Goal: Task Accomplishment & Management: Manage account settings

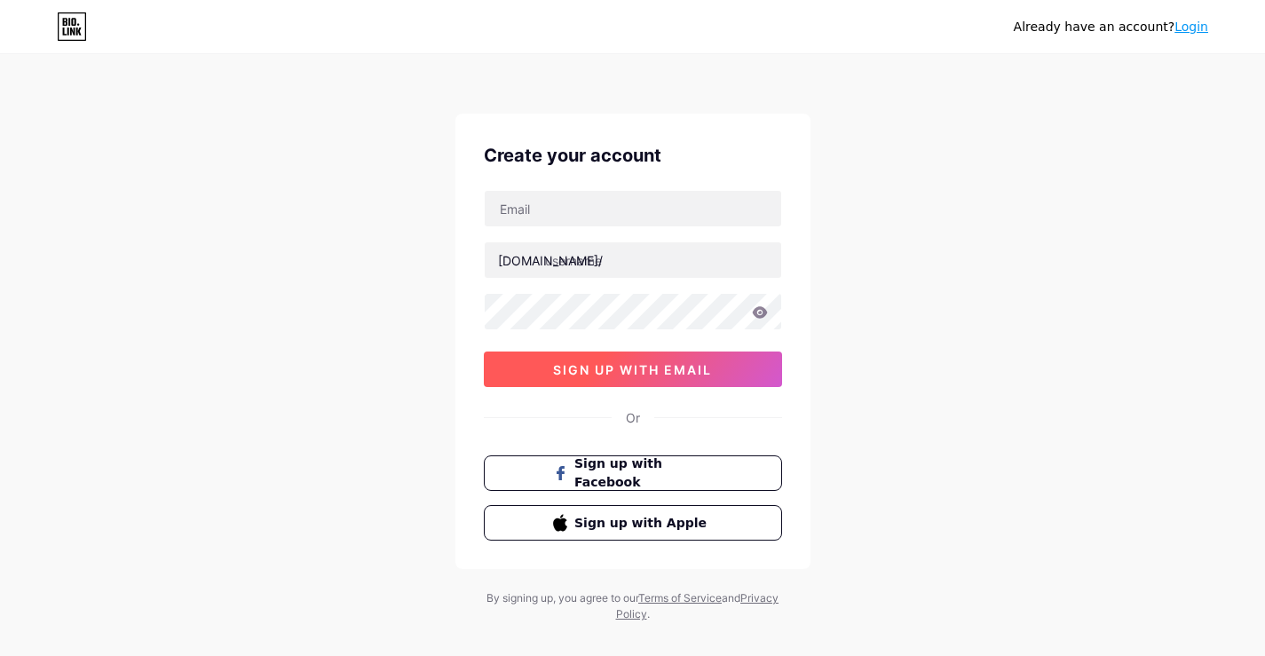
click at [751, 368] on button "sign up with email" at bounding box center [633, 370] width 298 height 36
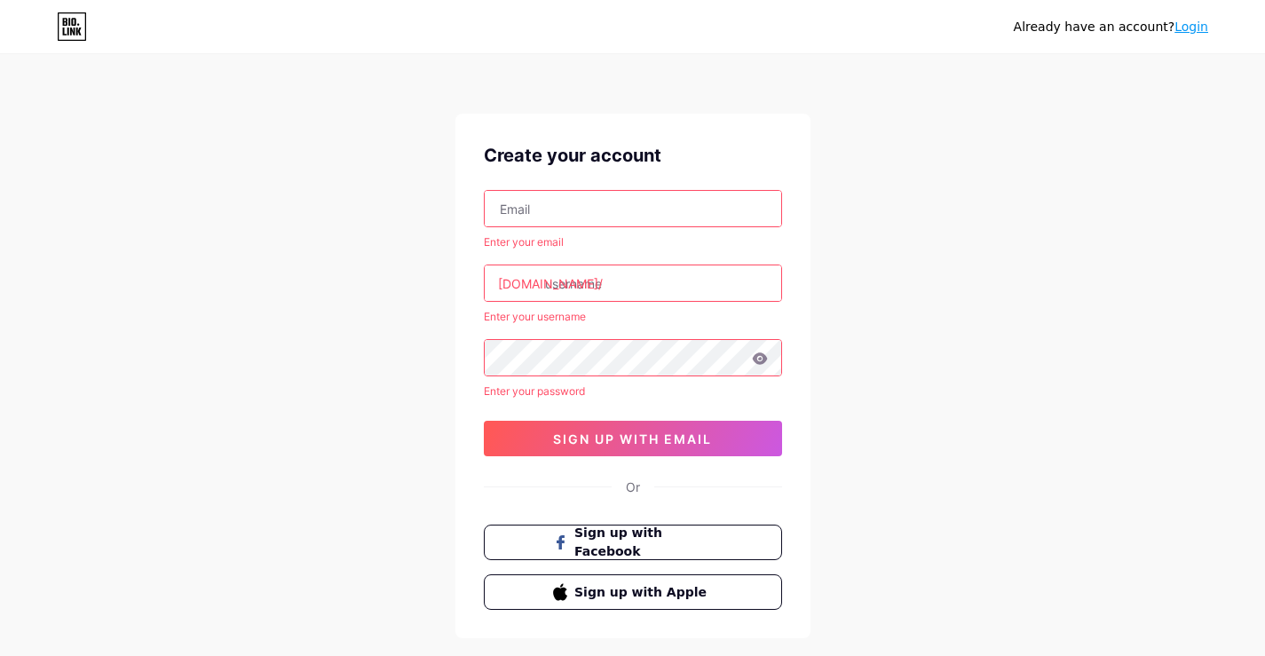
click at [562, 214] on input "text" at bounding box center [633, 209] width 297 height 36
type input "[EMAIL_ADDRESS][DOMAIN_NAME]"
click at [626, 292] on input "text" at bounding box center [633, 283] width 297 height 36
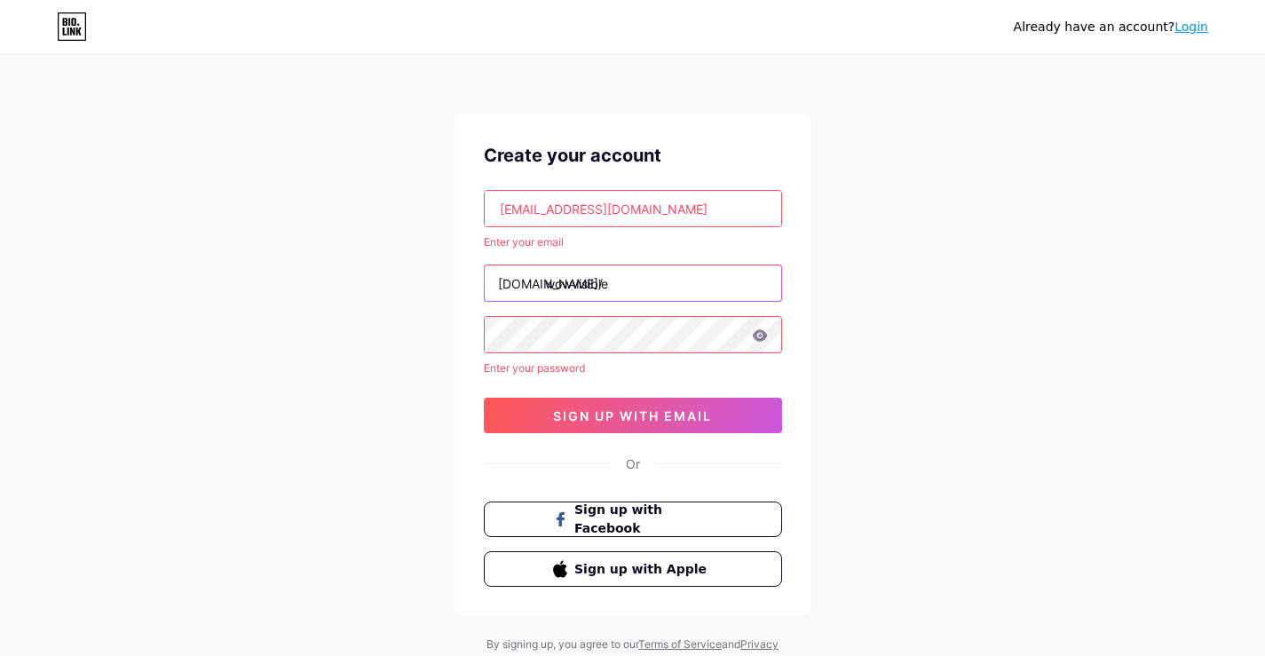
type input "wowvisible"
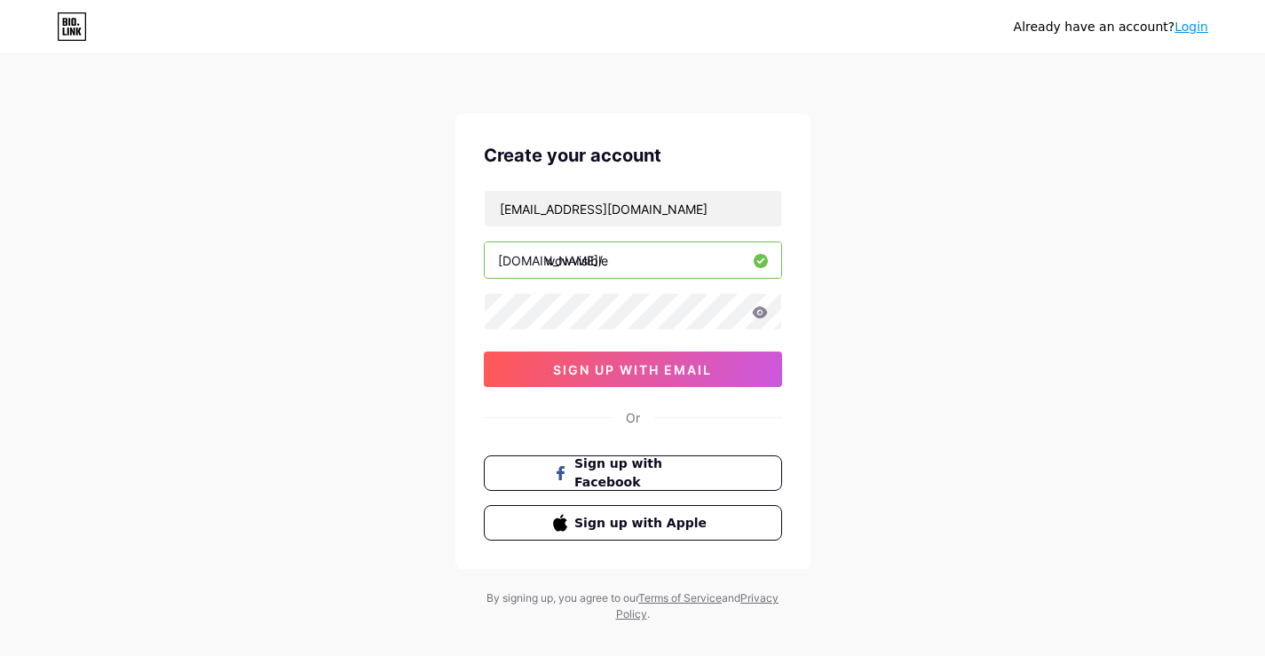
click at [906, 223] on div "Already have an account? Login Create your account [EMAIL_ADDRESS][DOMAIN_NAME]…" at bounding box center [632, 339] width 1265 height 679
click at [761, 313] on icon at bounding box center [759, 312] width 15 height 12
click at [758, 316] on icon at bounding box center [759, 312] width 15 height 12
click at [788, 303] on div "Create your account [EMAIL_ADDRESS][DOMAIN_NAME] [DOMAIN_NAME]/ wowvisible sign…" at bounding box center [632, 341] width 355 height 455
click at [760, 309] on icon at bounding box center [759, 312] width 15 height 12
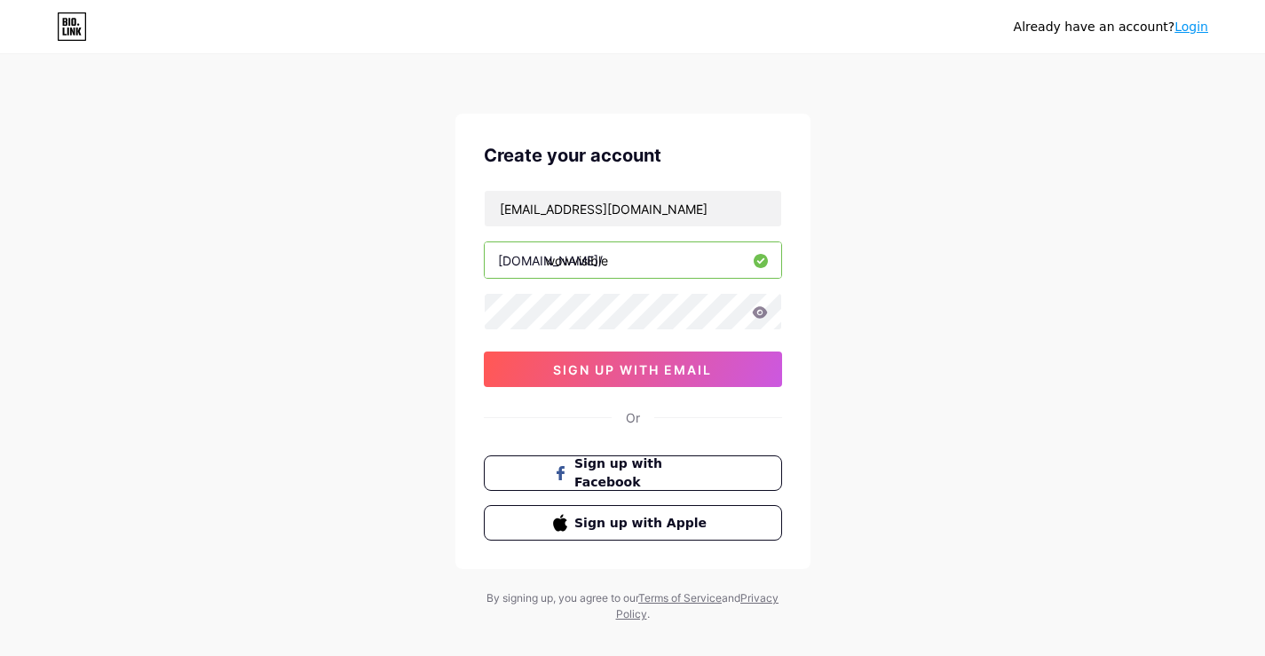
scroll to position [23, 0]
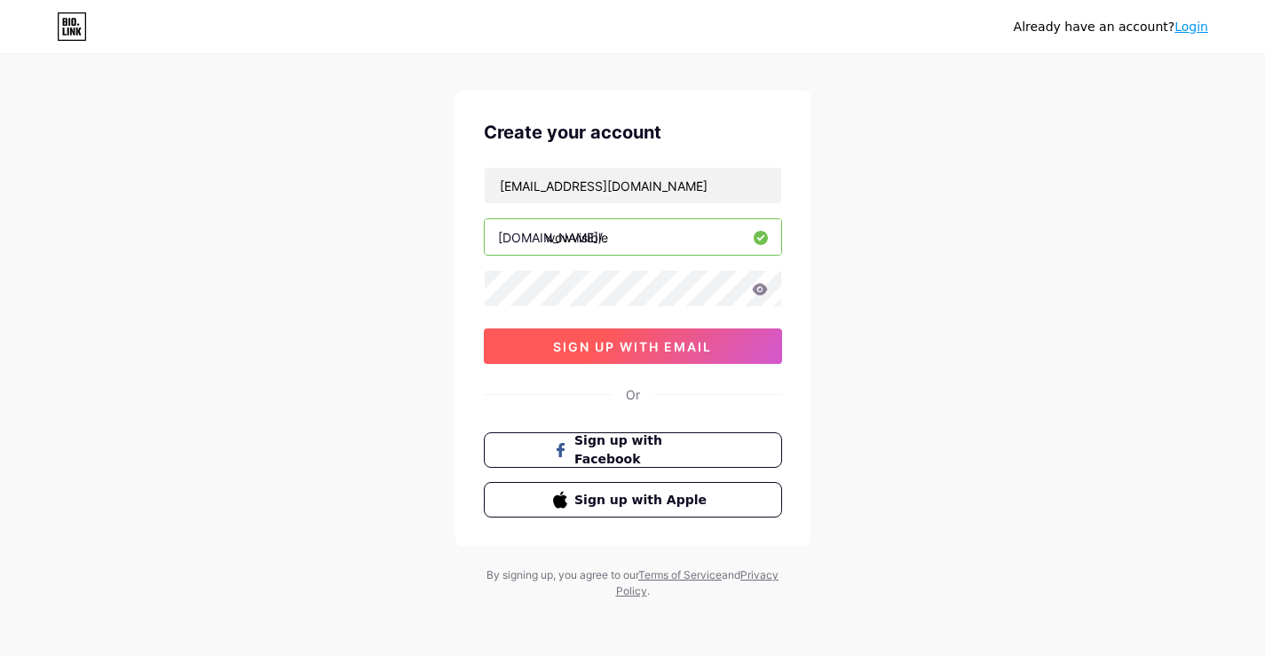
click at [760, 340] on button "sign up with email" at bounding box center [633, 346] width 298 height 36
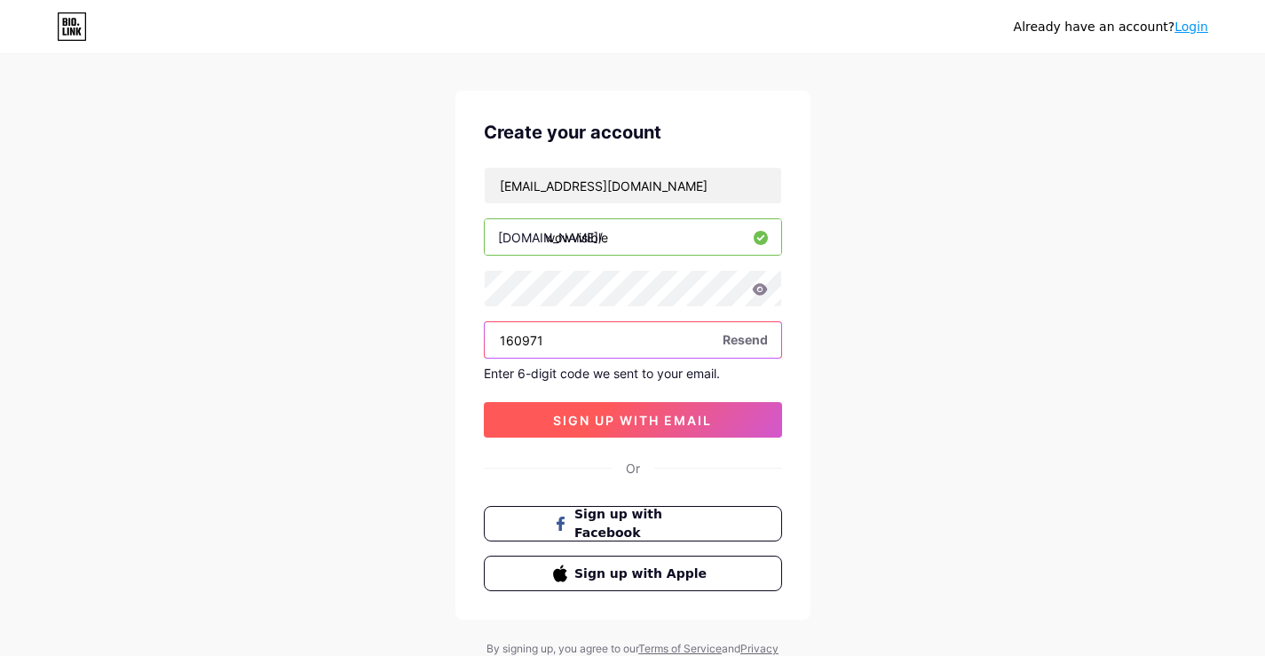
type input "160971"
click at [758, 424] on button "sign up with email" at bounding box center [633, 420] width 298 height 36
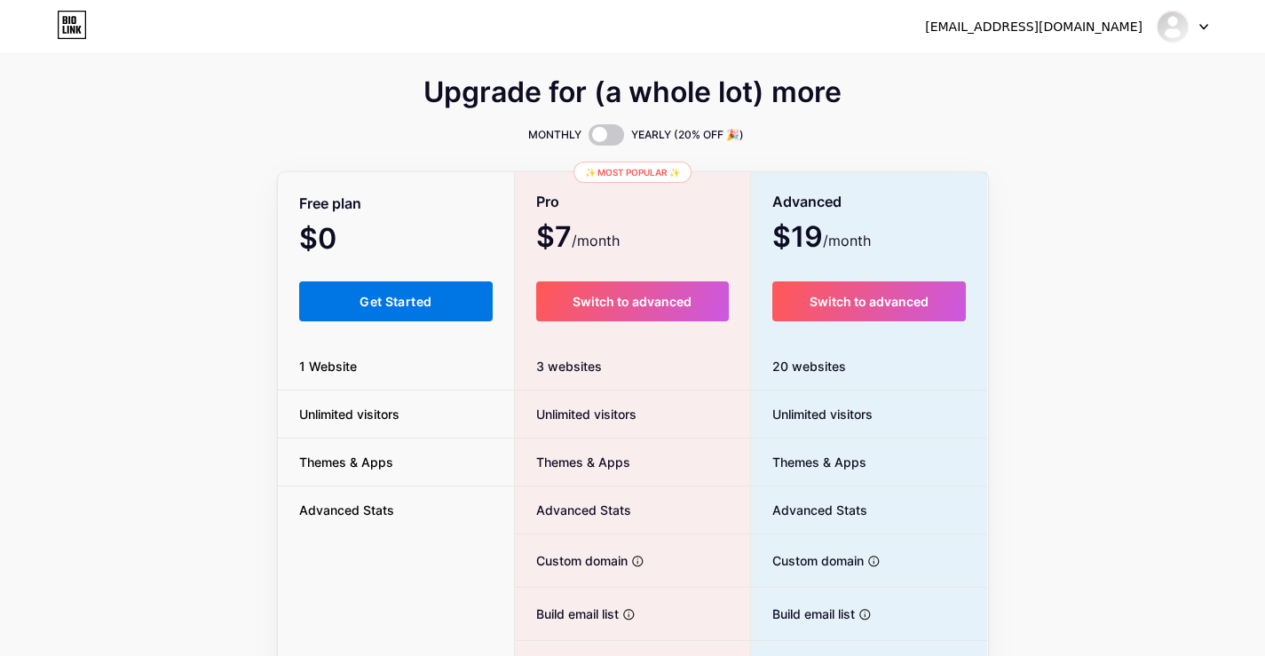
click at [332, 304] on button "Get Started" at bounding box center [396, 301] width 194 height 40
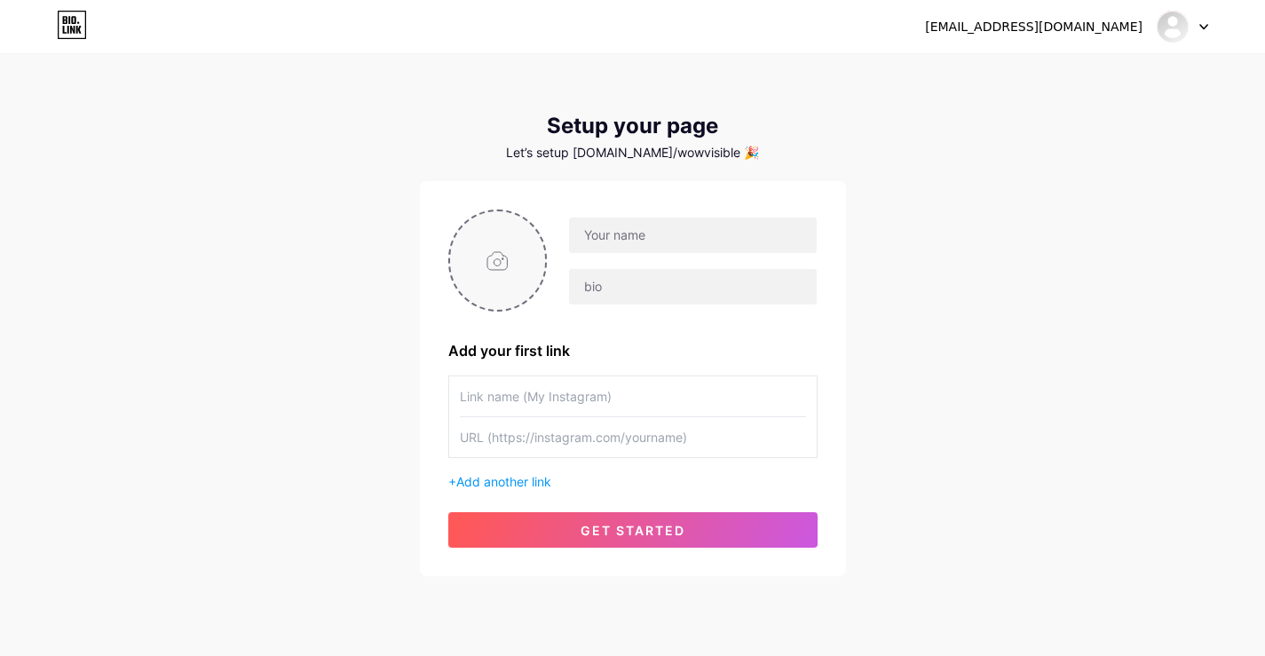
click at [502, 246] on input "file" at bounding box center [498, 260] width 96 height 99
type input "C:\fakepath\wowvisible-digital-marketing-services_full_1750746173.jpg"
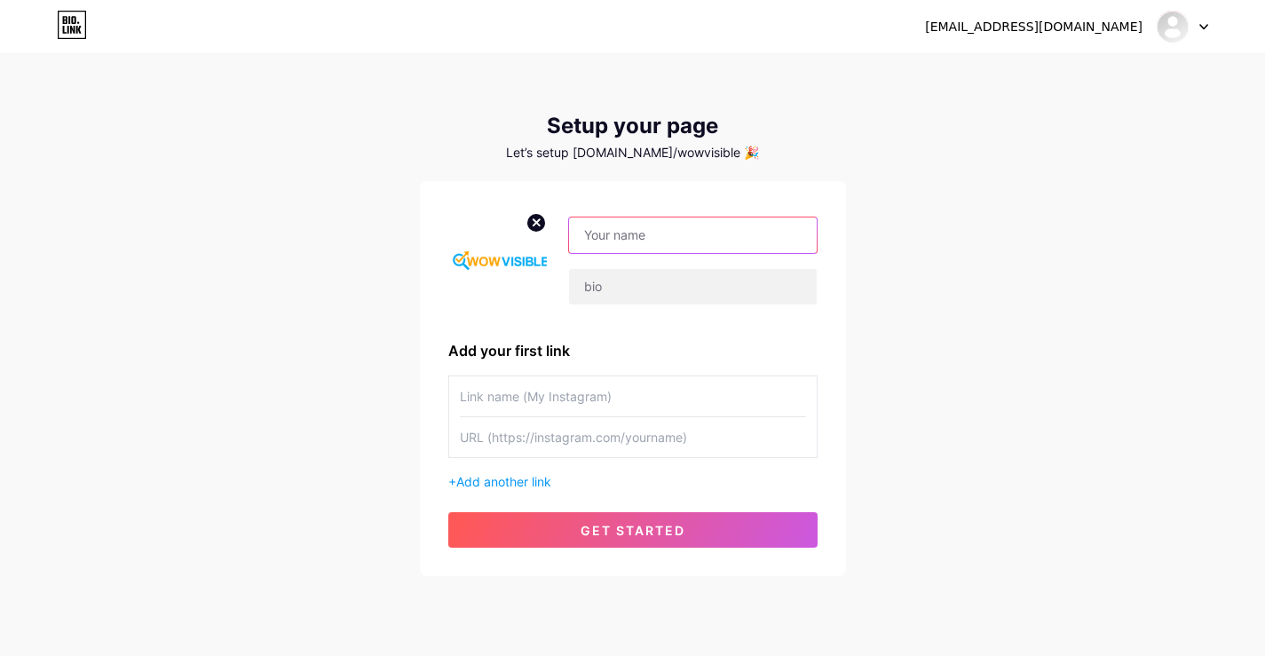
click at [683, 239] on input "text" at bounding box center [692, 236] width 247 height 36
type input "WowVisible Digital Marketing Services"
click at [922, 284] on div "[EMAIL_ADDRESS][DOMAIN_NAME] Dashboard Logout Setup your page Let’s setup [DOMA…" at bounding box center [632, 316] width 1265 height 633
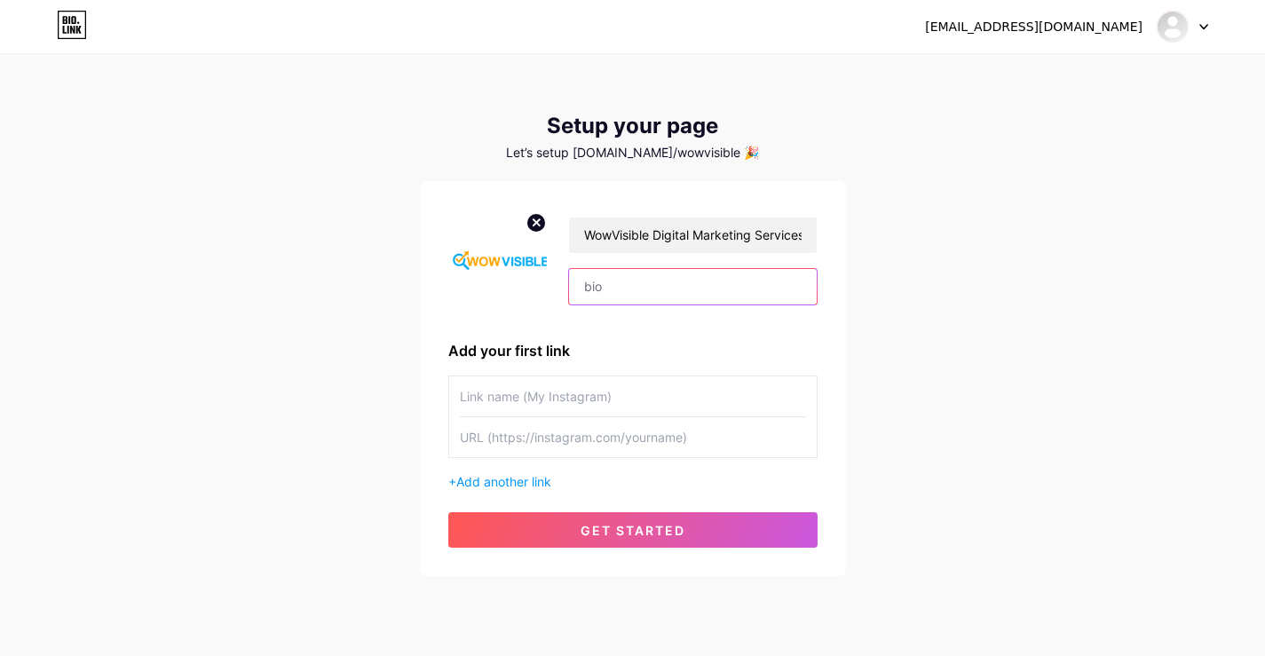
click at [703, 291] on input "text" at bounding box center [692, 287] width 247 height 36
paste input "WowVisible helps businesses grow online with SEO, PPC & social media strategies…"
type input "WowVisible helps businesses grow online with SEO, PPC & social media strategies…"
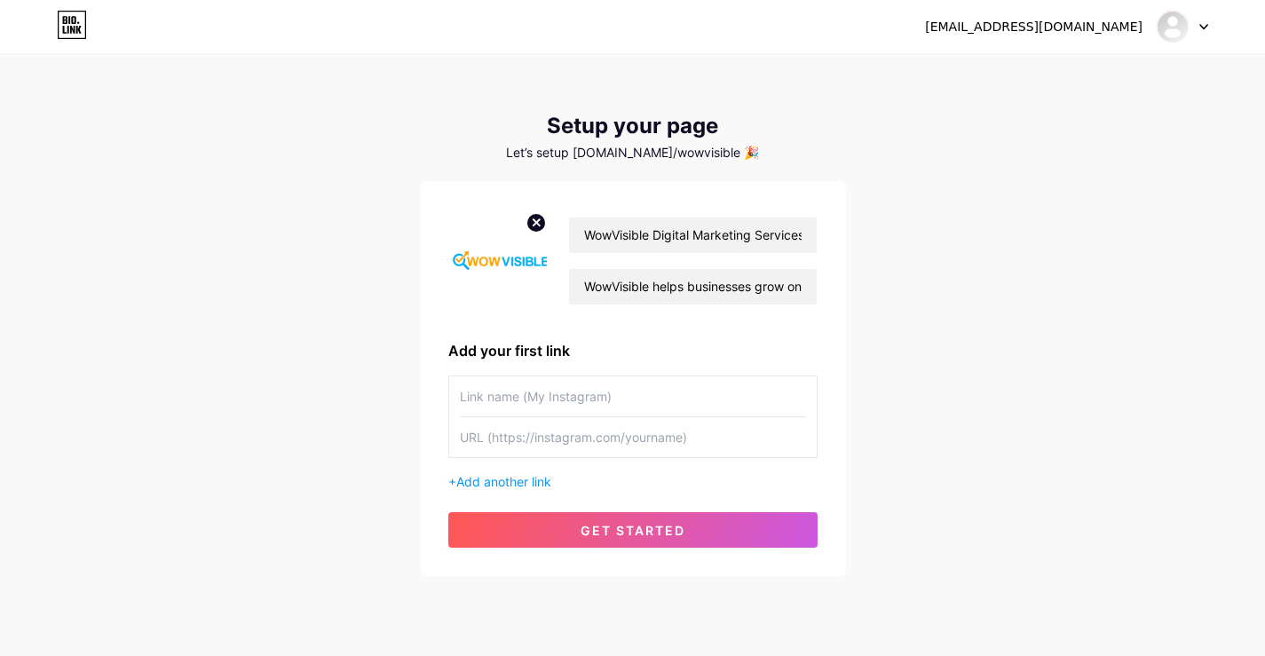
click at [628, 400] on input "text" at bounding box center [633, 396] width 346 height 40
type input "SEO Services [GEOGRAPHIC_DATA]"
click at [704, 432] on input "text" at bounding box center [633, 437] width 346 height 40
paste input "[URL][DOMAIN_NAME]"
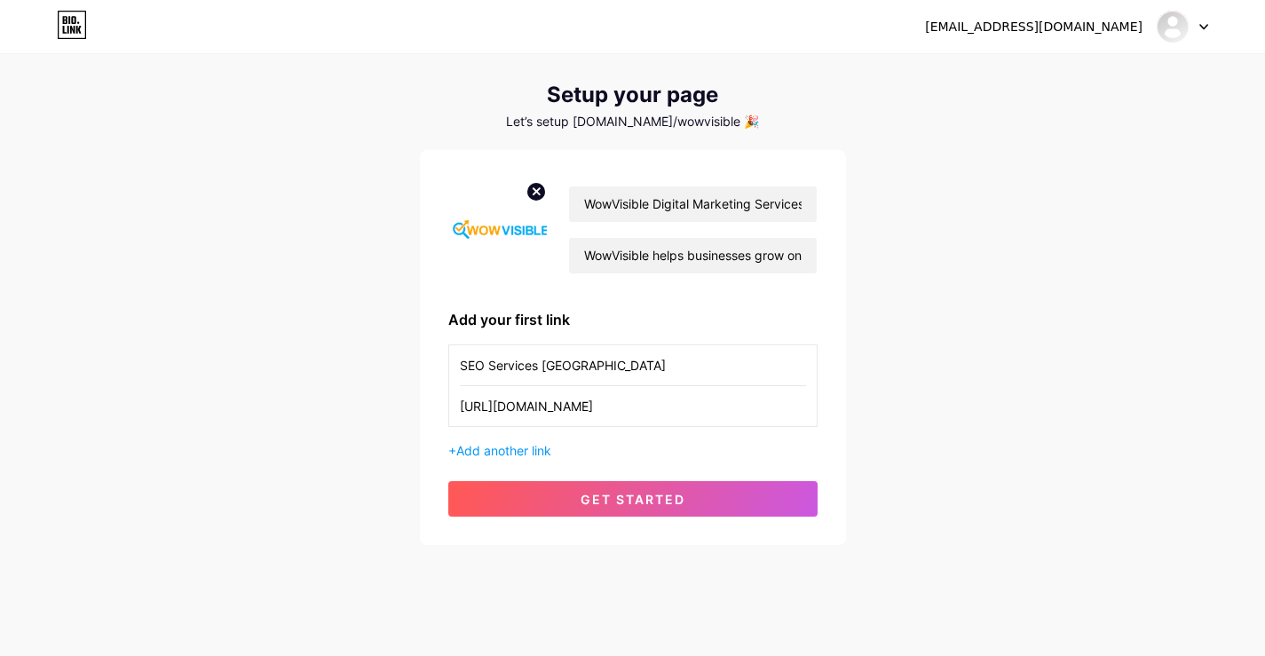
scroll to position [48, 0]
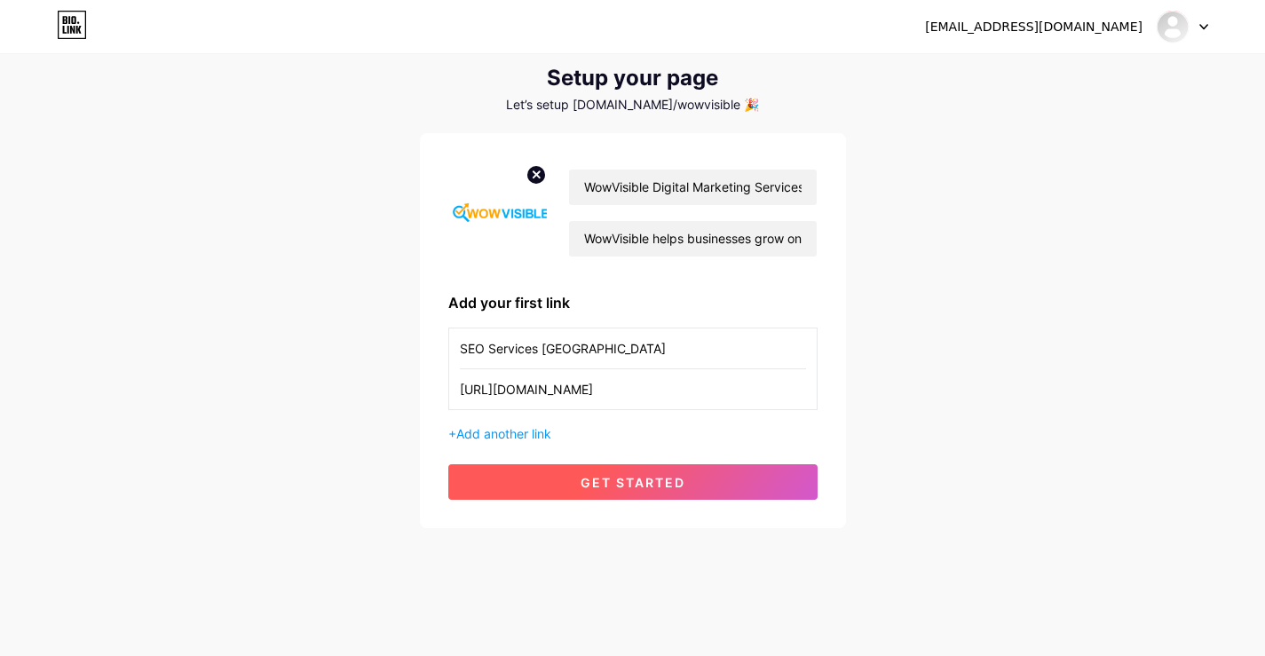
type input "[URL][DOMAIN_NAME]"
click at [801, 491] on button "get started" at bounding box center [632, 482] width 369 height 36
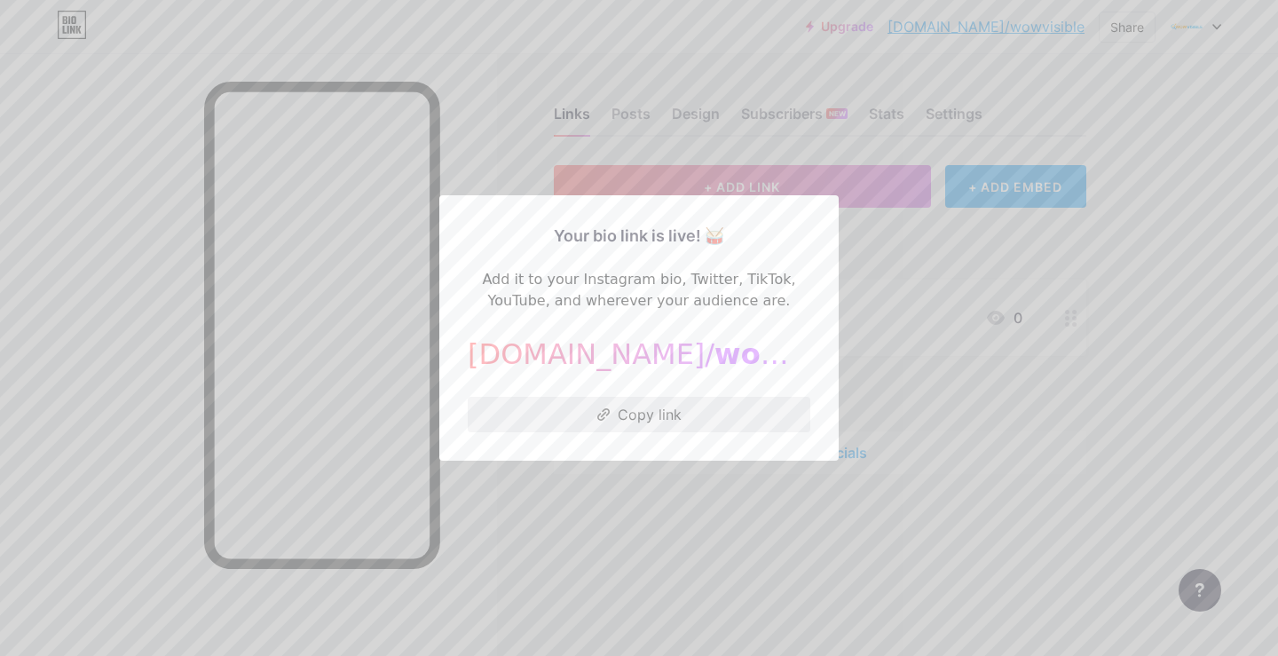
click at [748, 415] on button "Copy link" at bounding box center [639, 415] width 343 height 36
click at [713, 409] on button "Copy link" at bounding box center [639, 415] width 343 height 36
click at [1163, 230] on div at bounding box center [639, 328] width 1278 height 656
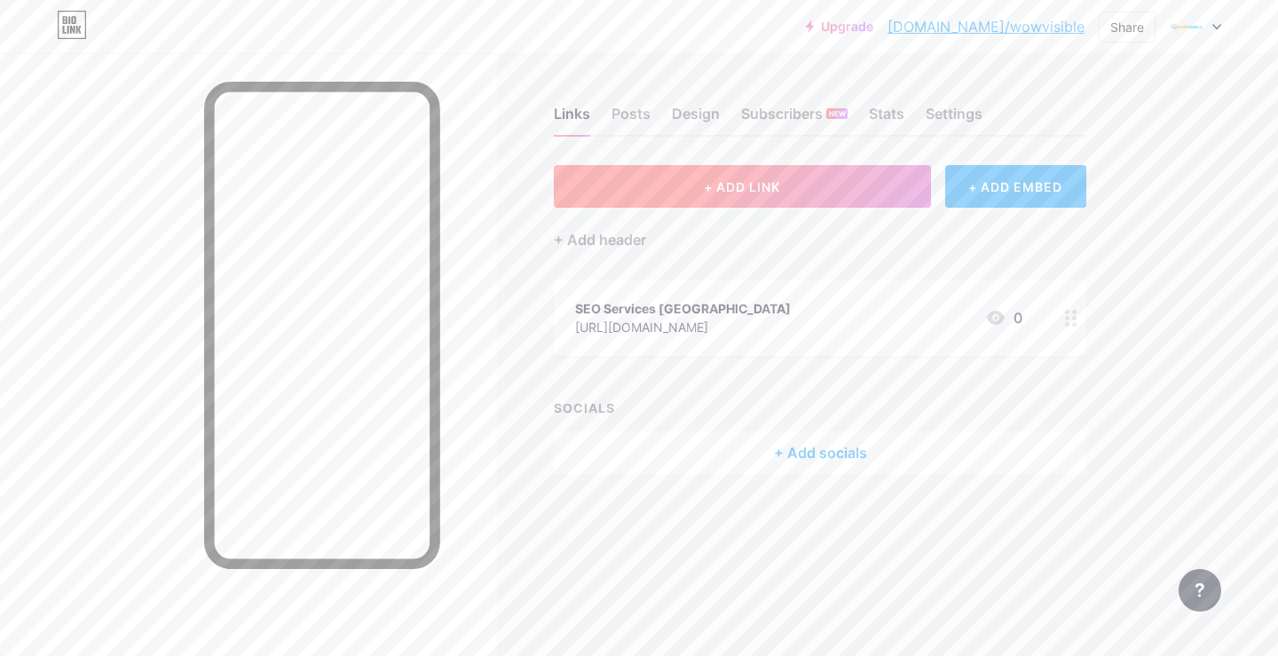
click at [705, 191] on span "+ ADD LINK" at bounding box center [742, 186] width 76 height 15
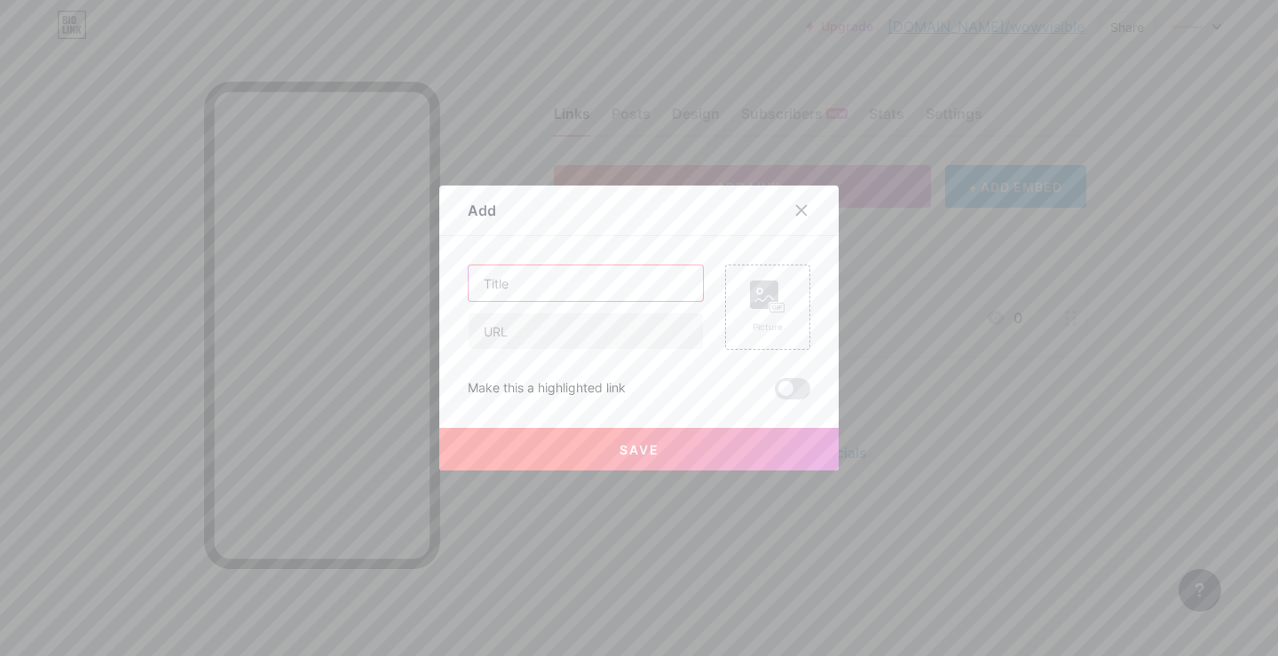
click at [586, 278] on input "text" at bounding box center [586, 283] width 234 height 36
click at [803, 211] on div at bounding box center [802, 210] width 32 height 32
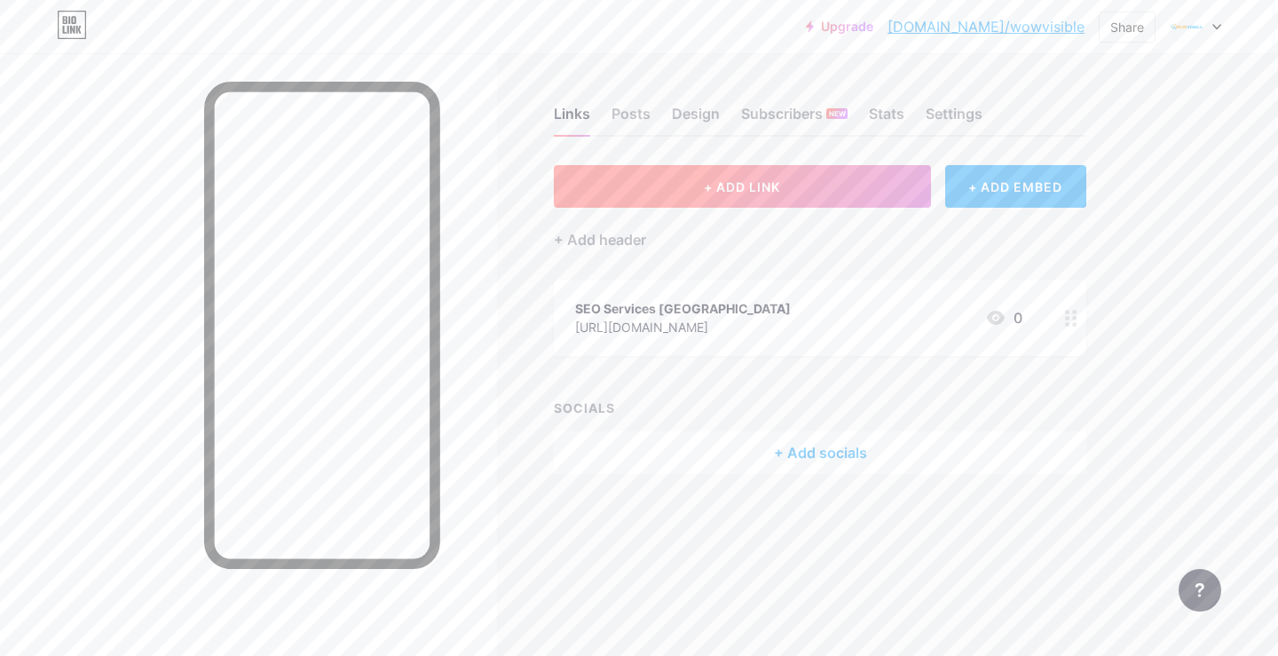
click at [805, 178] on button "+ ADD LINK" at bounding box center [742, 186] width 377 height 43
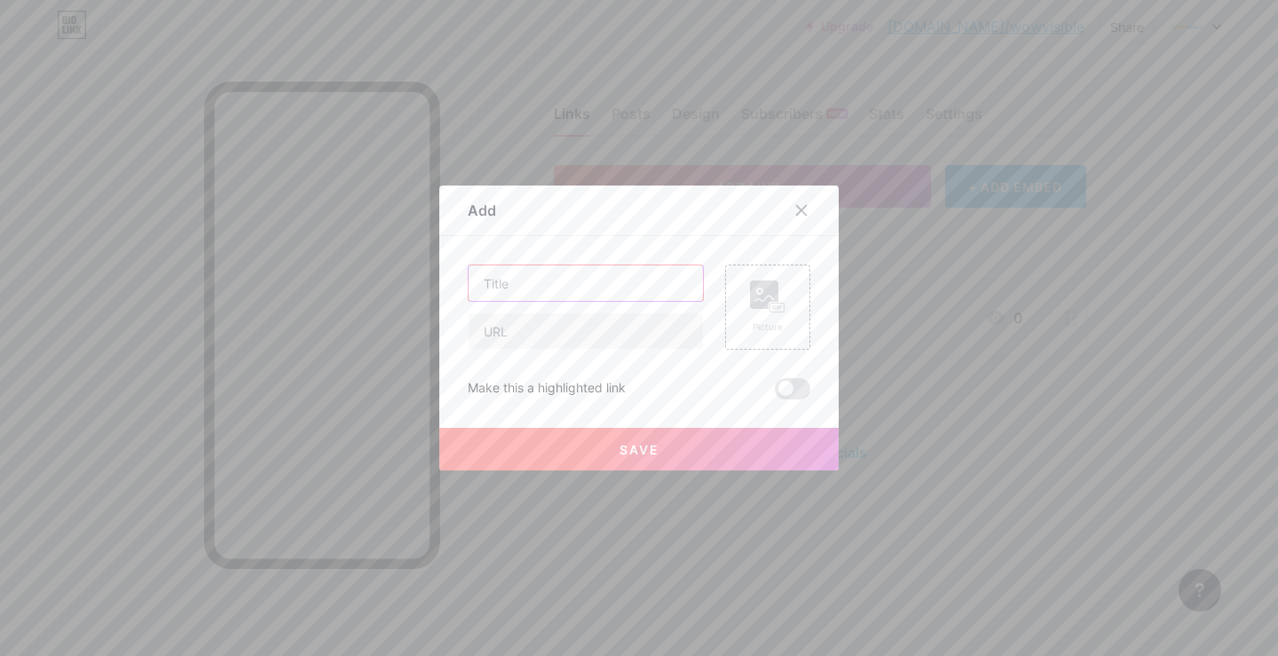
click at [580, 287] on input "text" at bounding box center [586, 283] width 234 height 36
type input "Facebook"
click at [536, 337] on input "text" at bounding box center [586, 331] width 234 height 36
paste input "[URL][DOMAIN_NAME]"
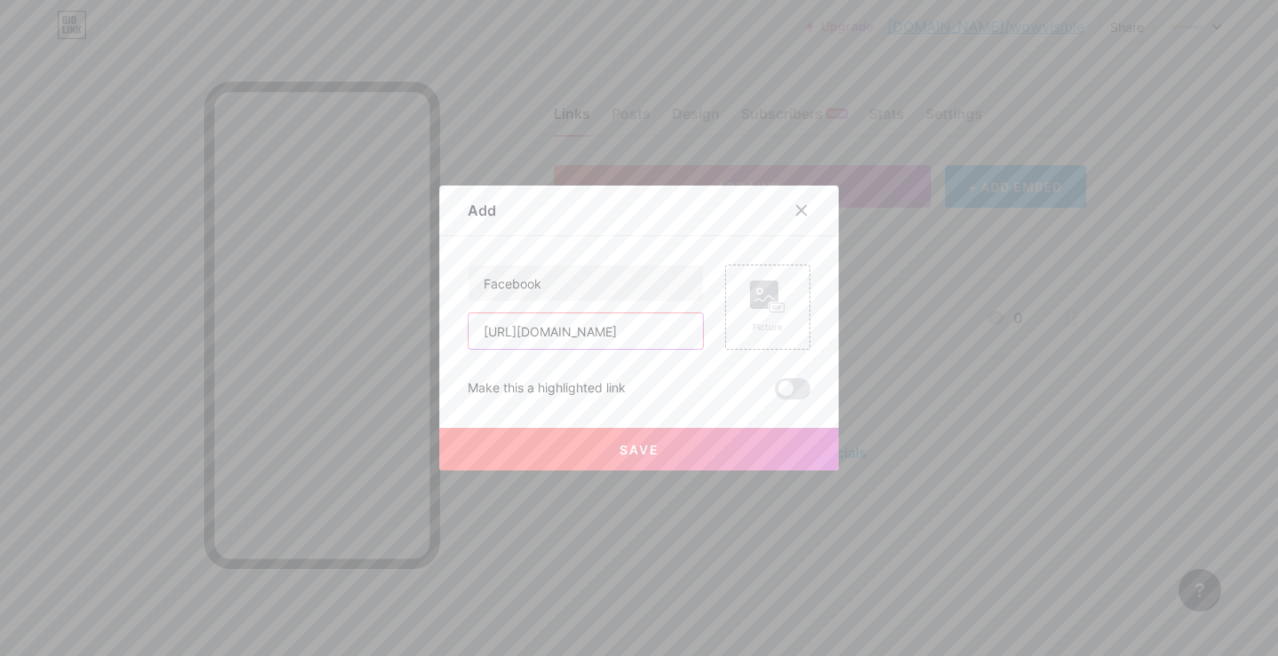
type input "[URL][DOMAIN_NAME]"
click at [699, 363] on div "Facebook [URL][DOMAIN_NAME] Picture Make this a highlighted link Save" at bounding box center [639, 332] width 343 height 135
click at [677, 450] on button "Save" at bounding box center [639, 449] width 400 height 43
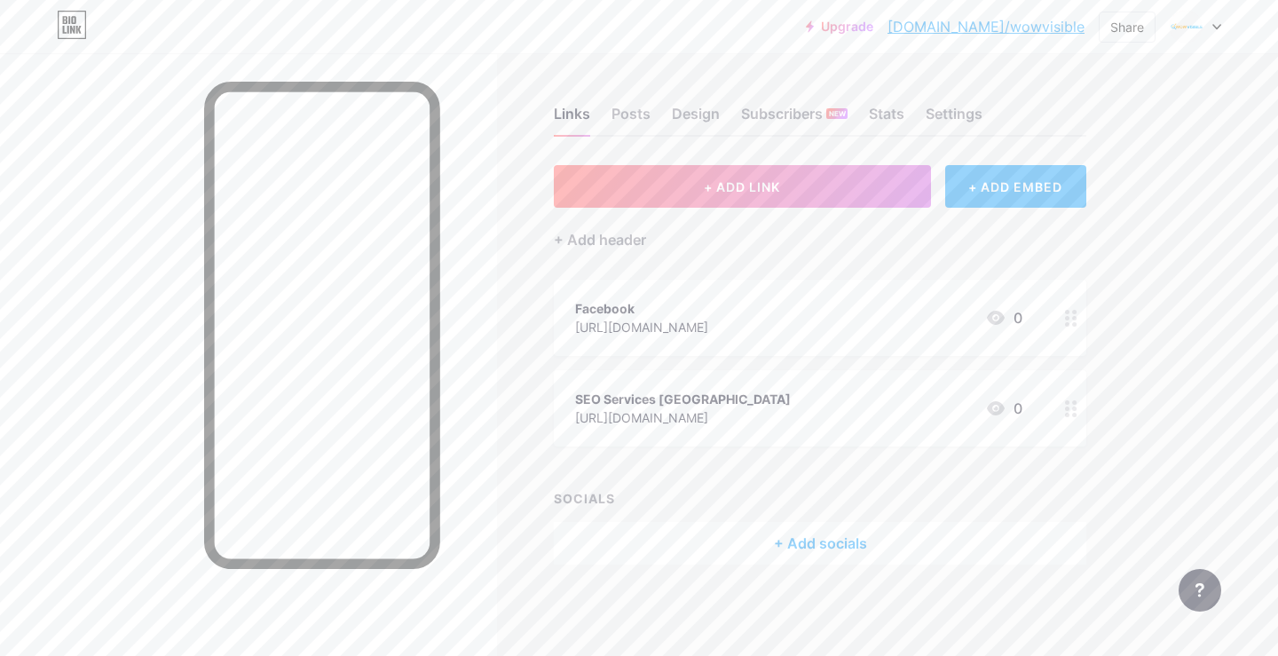
click at [903, 416] on div "SEO Services [GEOGRAPHIC_DATA] [URL][DOMAIN_NAME] 0" at bounding box center [798, 408] width 447 height 41
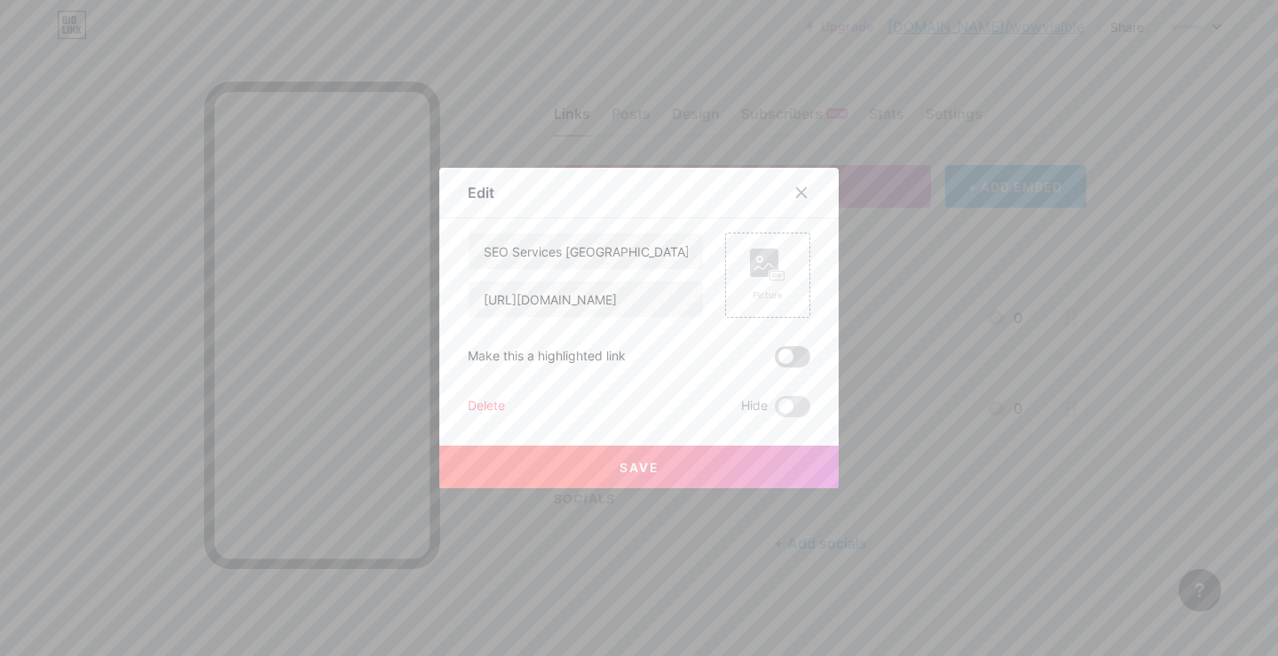
click at [783, 356] on span at bounding box center [793, 356] width 36 height 21
click at [775, 361] on input "checkbox" at bounding box center [775, 361] width 0 height 0
click at [721, 466] on button "Save" at bounding box center [639, 467] width 400 height 43
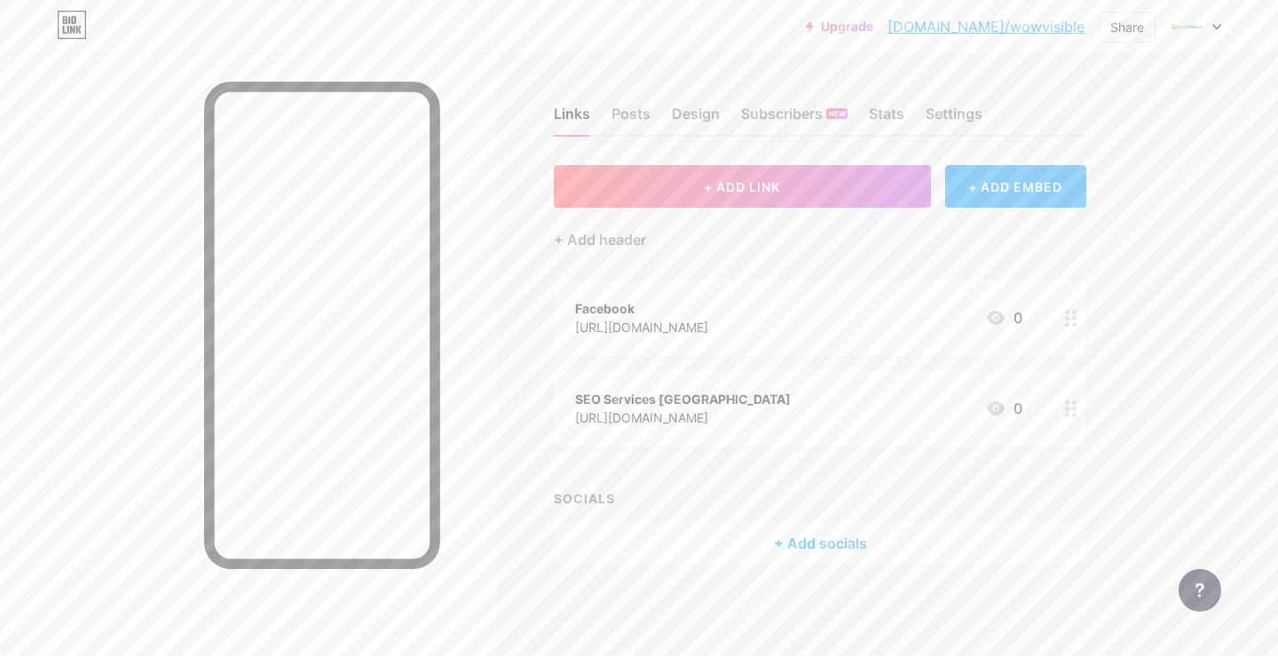
click at [1026, 28] on link "[DOMAIN_NAME]/wowvisible" at bounding box center [986, 26] width 197 height 21
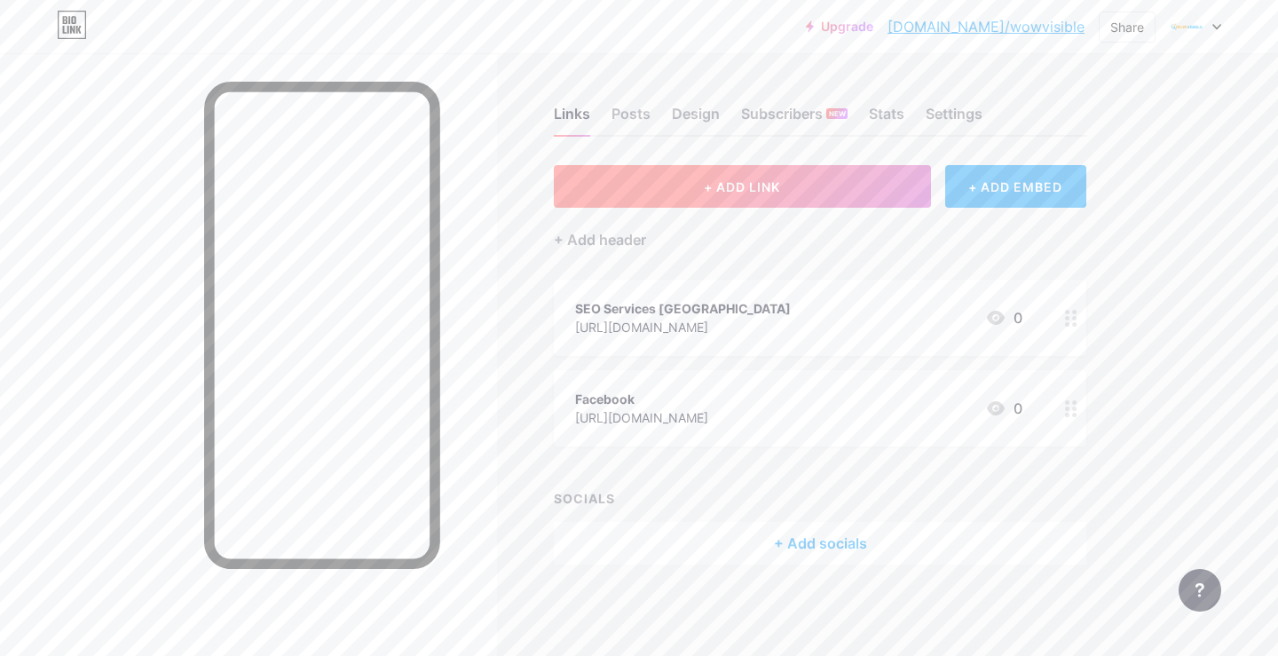
click at [796, 192] on button "+ ADD LINK" at bounding box center [742, 186] width 377 height 43
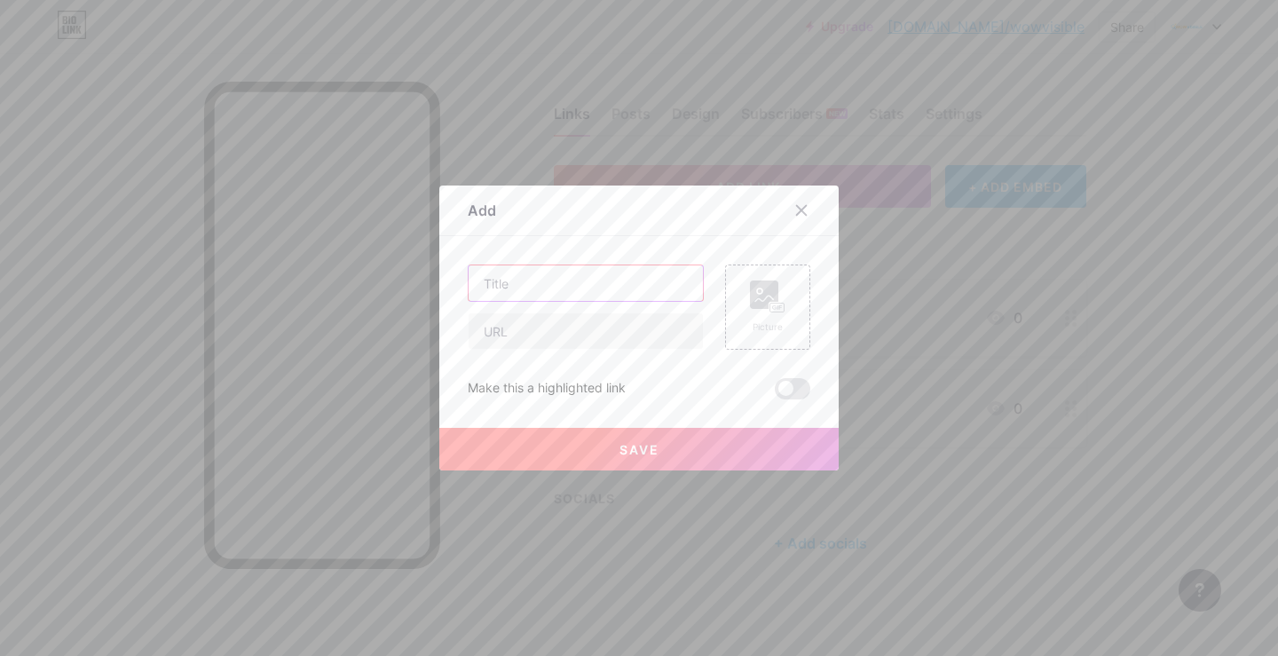
click at [565, 286] on input "text" at bounding box center [586, 283] width 234 height 36
type input "Instagram"
click at [546, 333] on input "text" at bounding box center [586, 331] width 234 height 36
paste input "[URL][DOMAIN_NAME]"
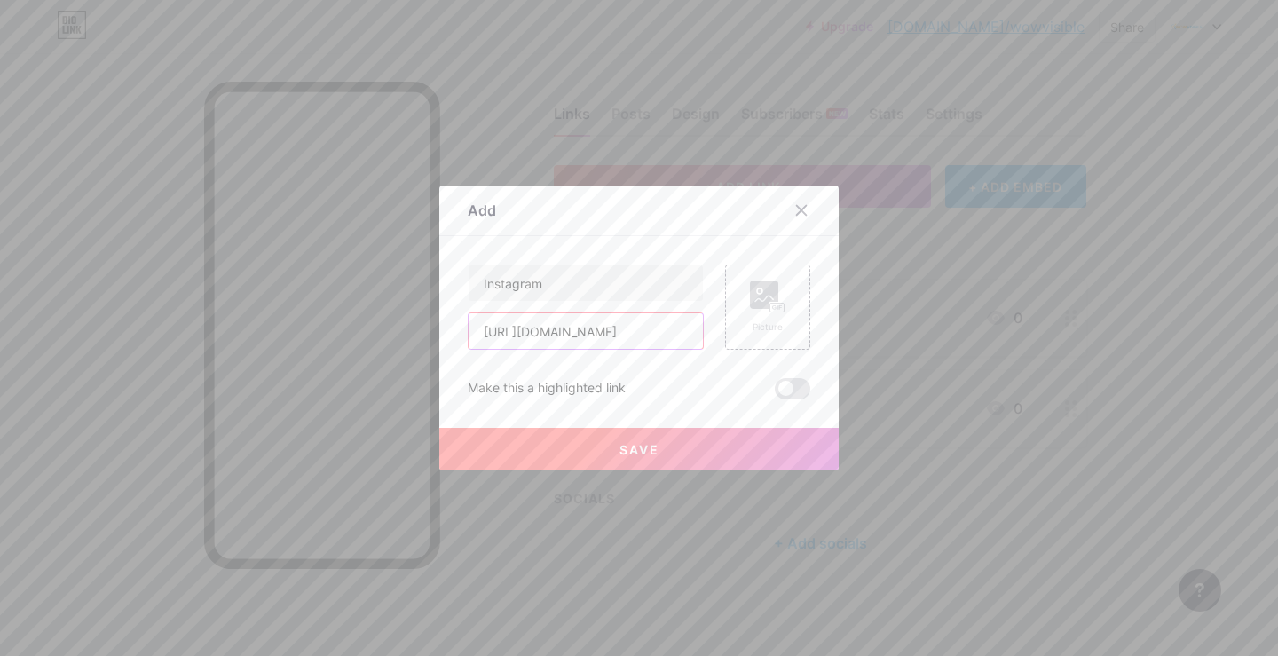
type input "[URL][DOMAIN_NAME]"
click at [634, 459] on button "Save" at bounding box center [639, 449] width 400 height 43
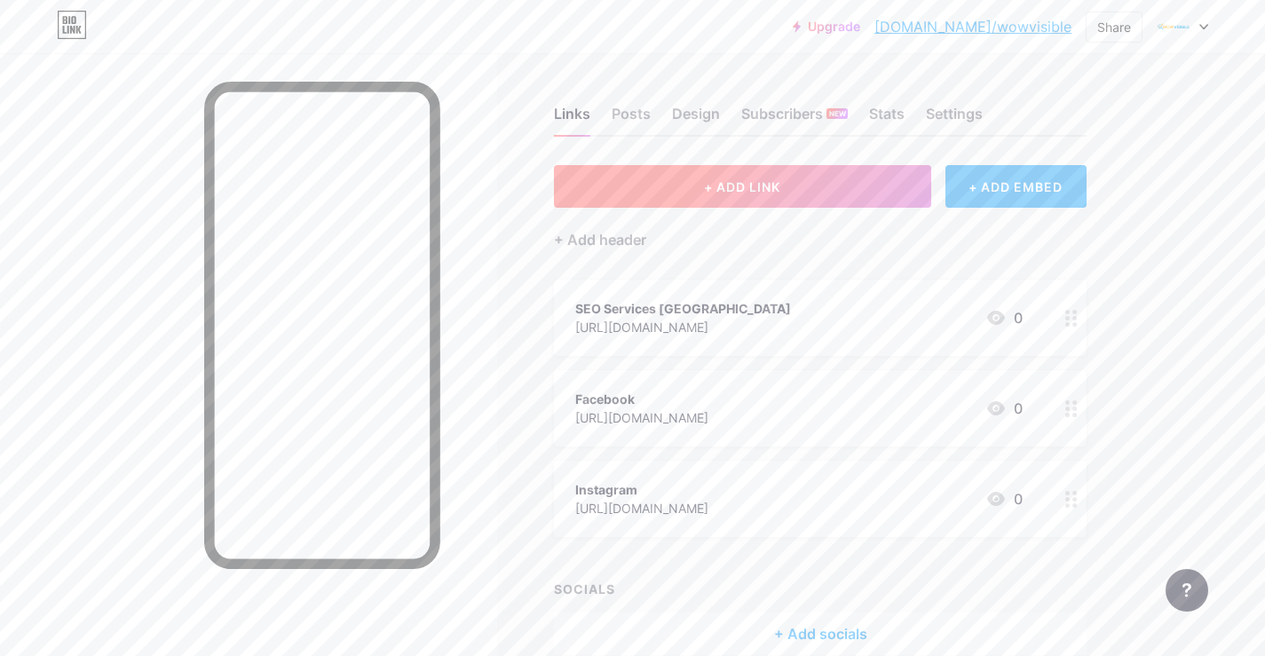
click at [810, 185] on button "+ ADD LINK" at bounding box center [742, 186] width 377 height 43
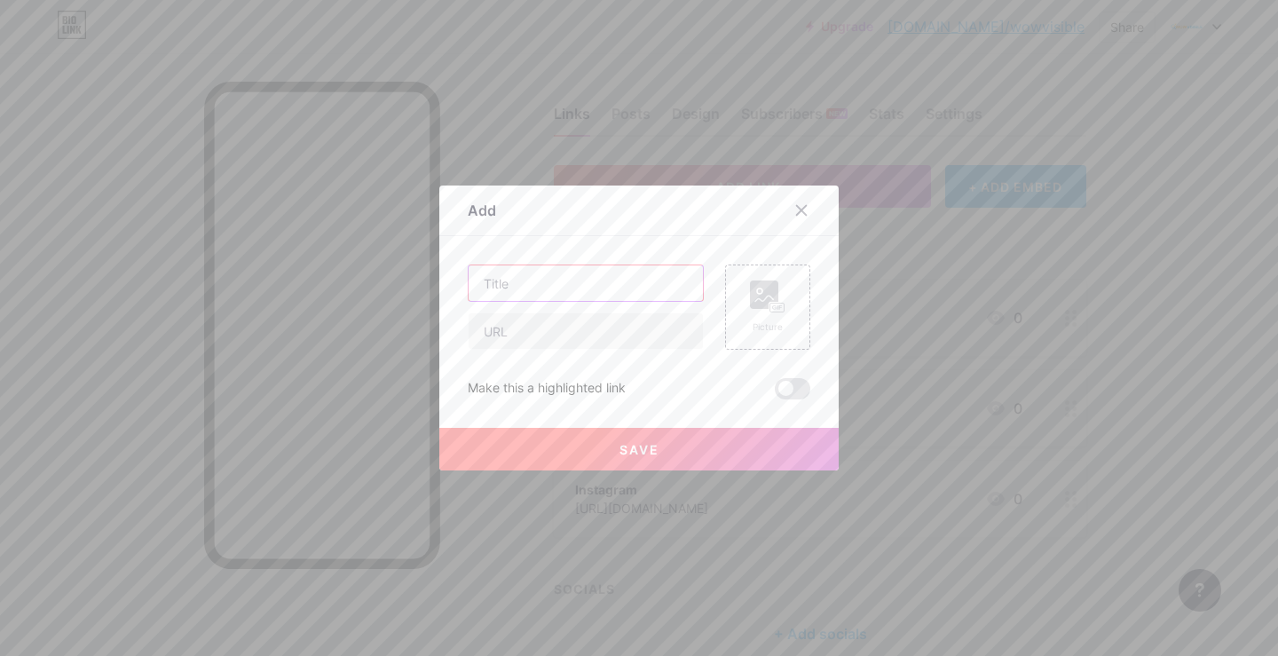
click at [589, 289] on input "text" at bounding box center [586, 283] width 234 height 36
type input "YouTube"
click at [585, 334] on input "text" at bounding box center [586, 331] width 234 height 36
paste input "[URL][DOMAIN_NAME]"
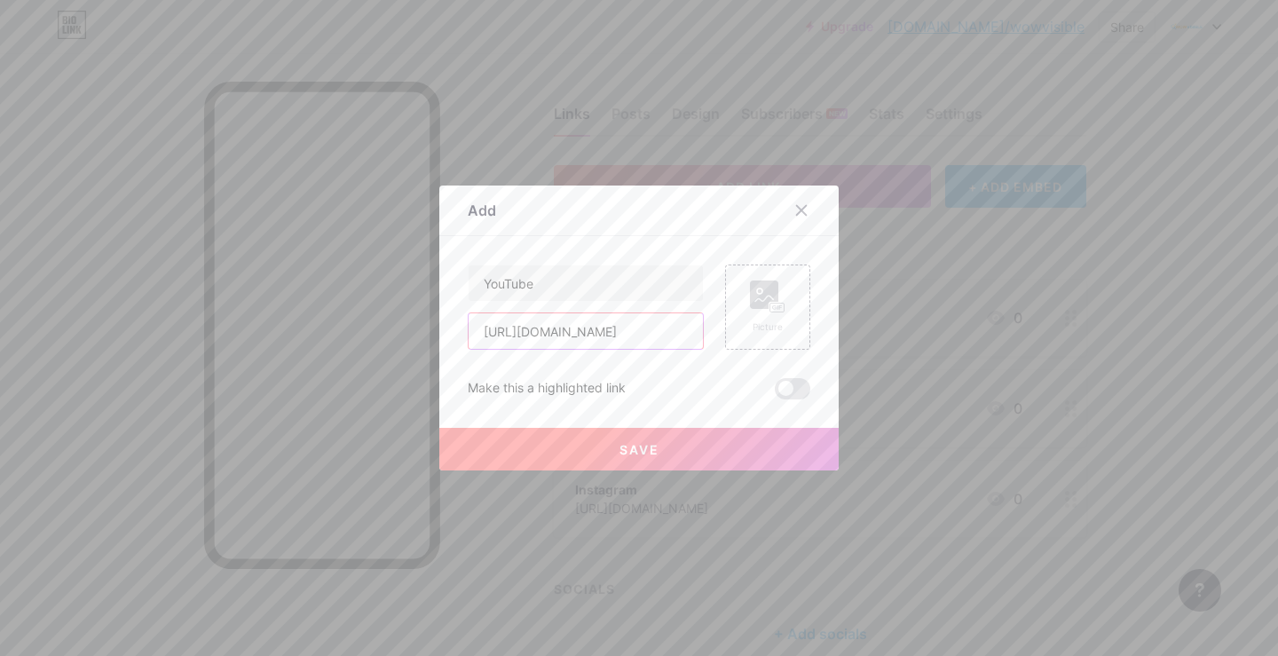
type input "[URL][DOMAIN_NAME]"
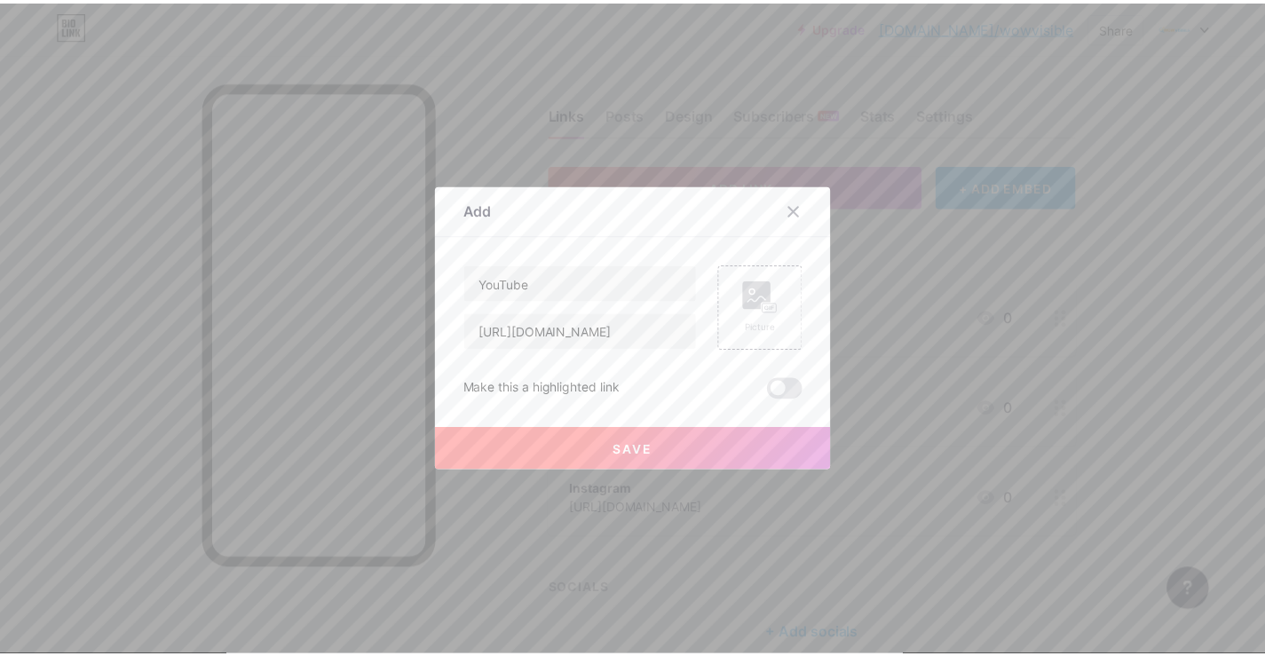
scroll to position [0, 0]
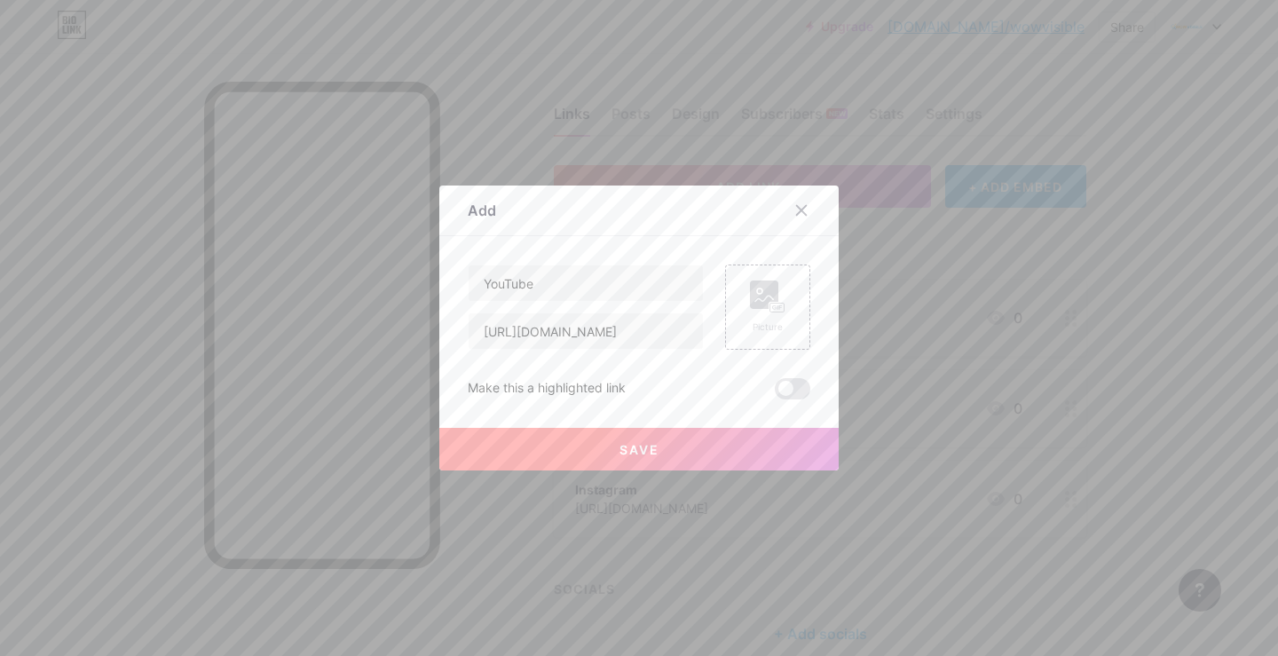
click at [699, 446] on button "Save" at bounding box center [639, 449] width 400 height 43
